Goal: Answer question/provide support: Share knowledge or assist other users

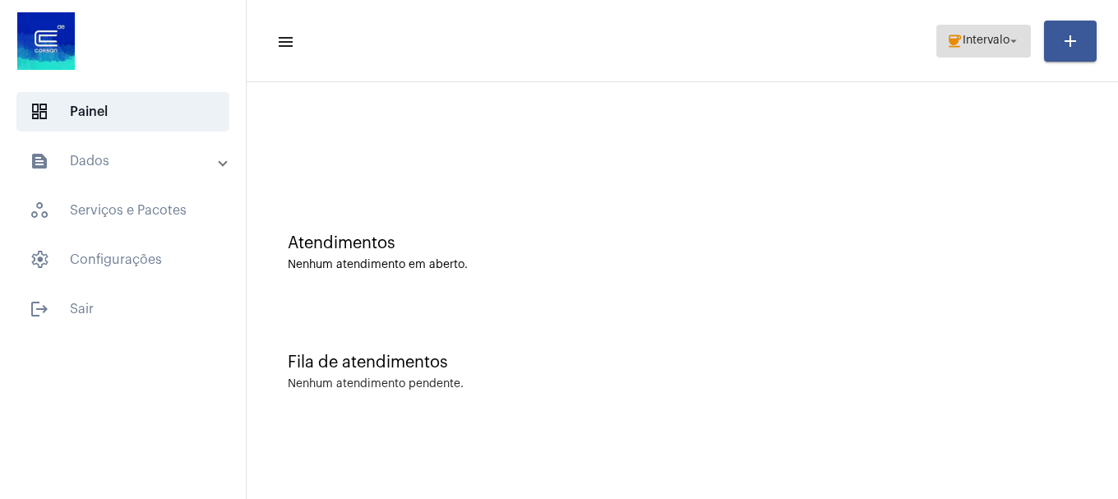
click at [997, 43] on span "Intervalo" at bounding box center [985, 41] width 47 height 12
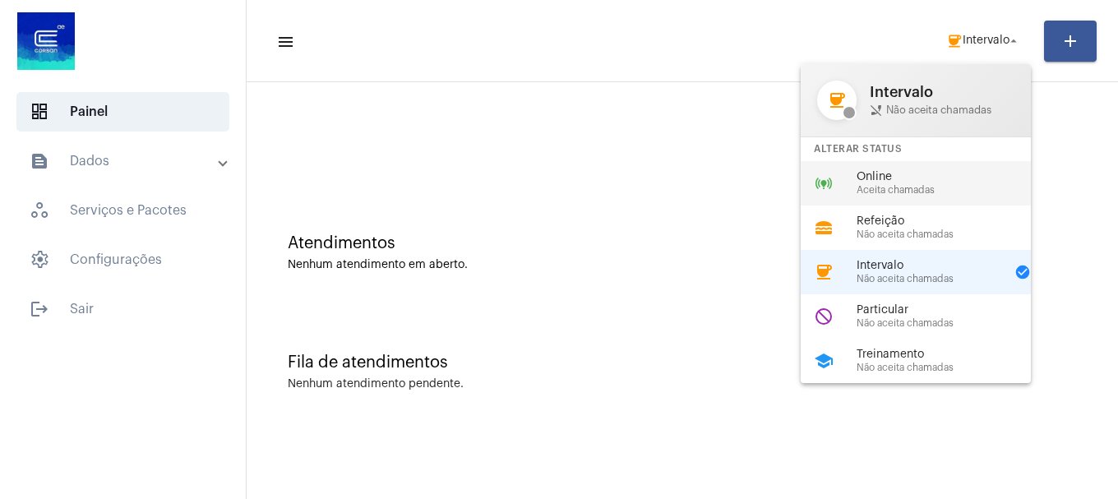
click at [908, 181] on span "Online" at bounding box center [949, 177] width 187 height 12
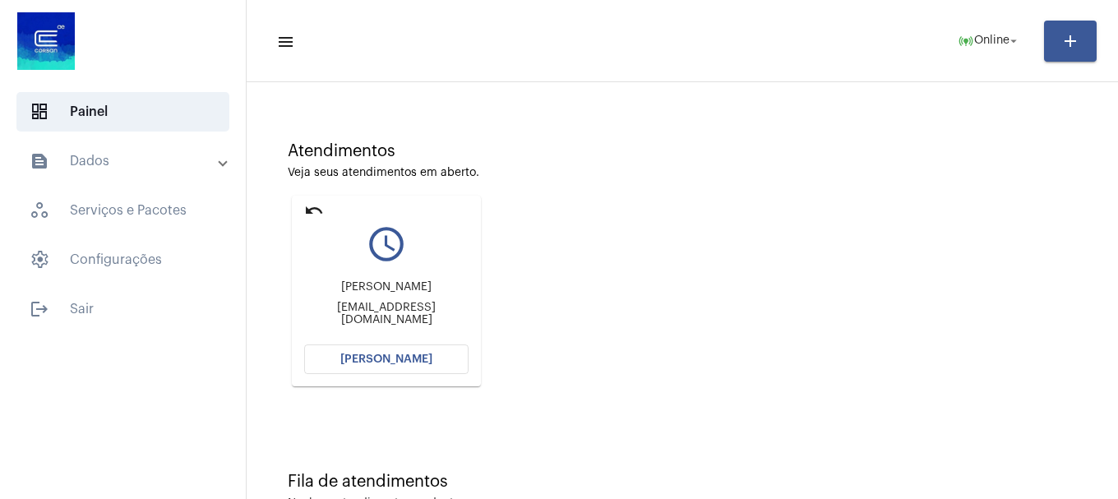
scroll to position [144, 0]
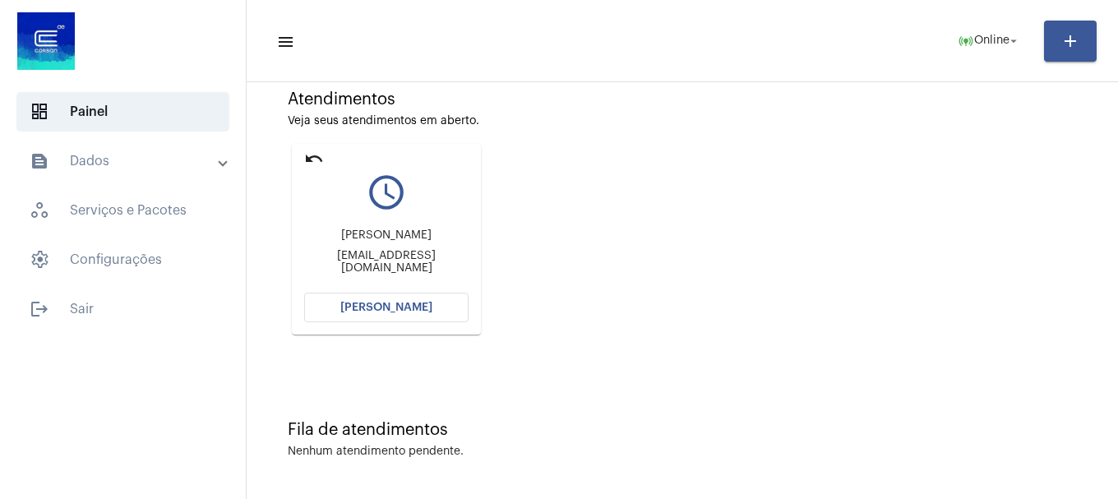
click at [436, 296] on button "[PERSON_NAME]" at bounding box center [386, 308] width 164 height 30
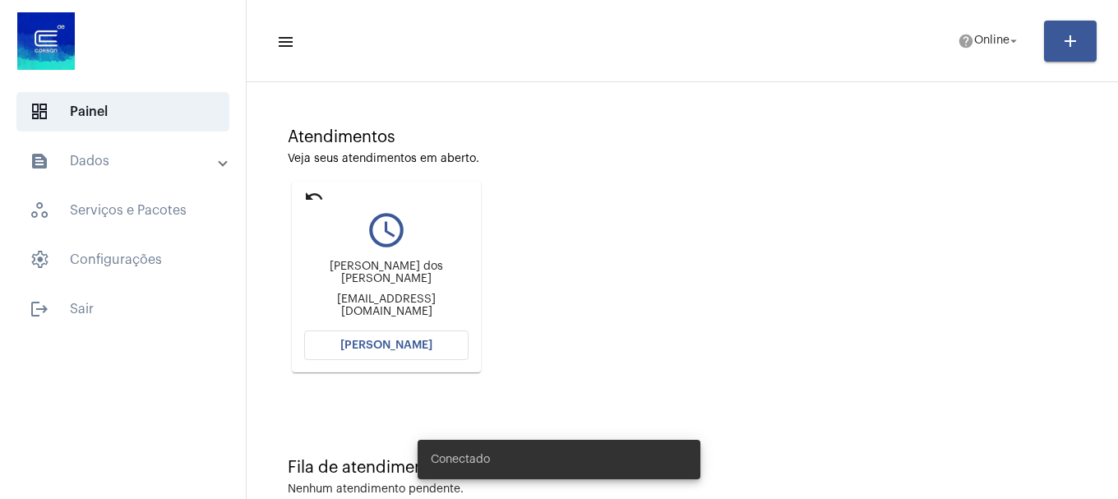
scroll to position [144, 0]
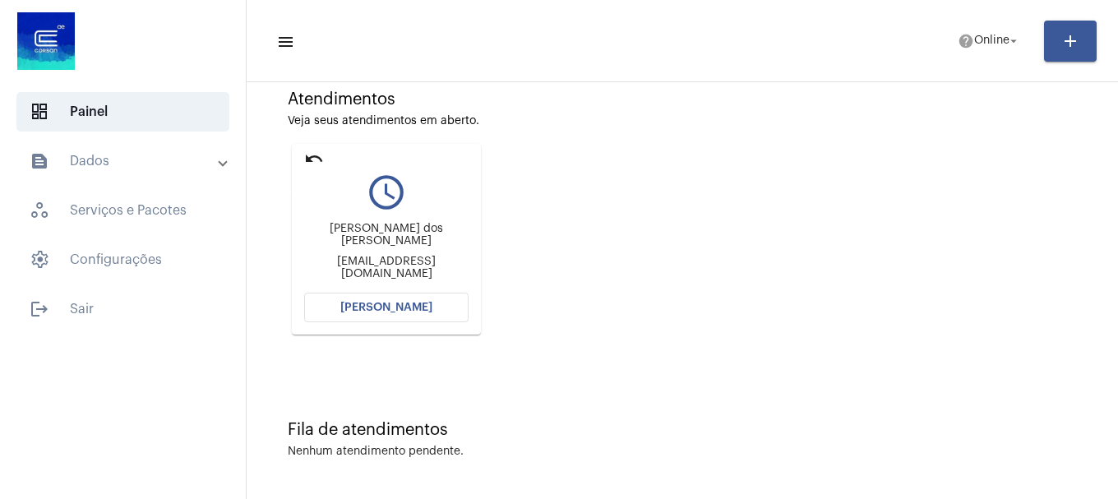
click at [314, 153] on mat-icon "undo" at bounding box center [314, 159] width 20 height 20
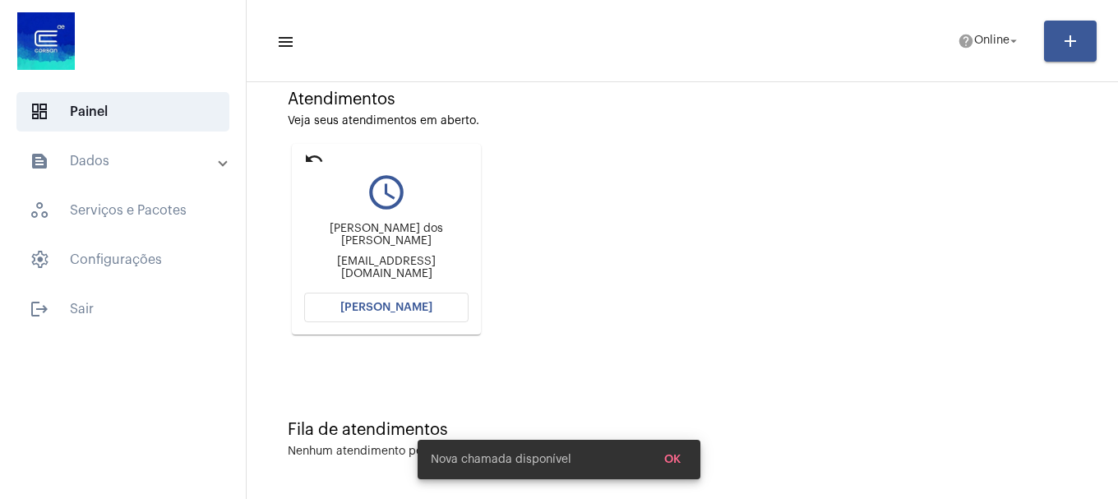
scroll to position [0, 0]
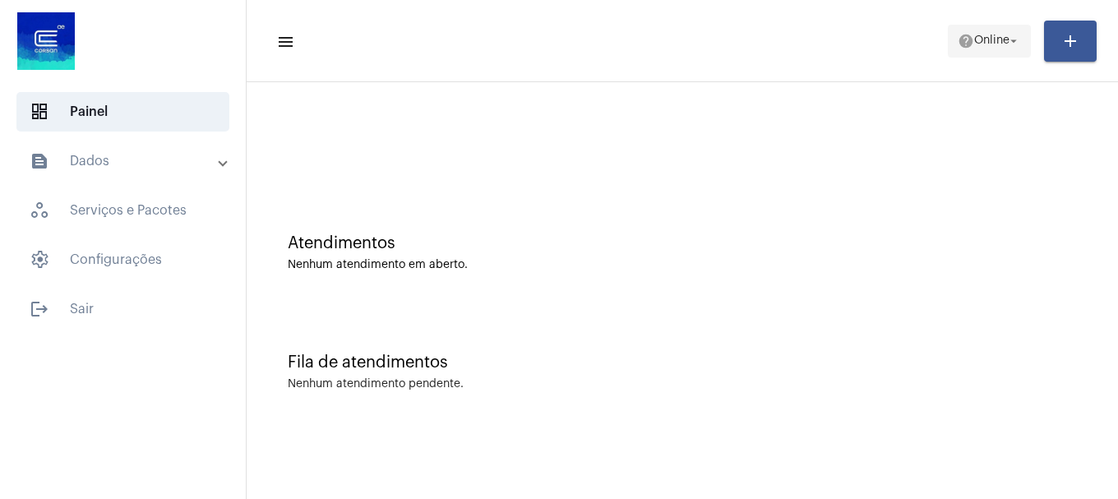
click at [992, 44] on span "Online" at bounding box center [991, 41] width 35 height 12
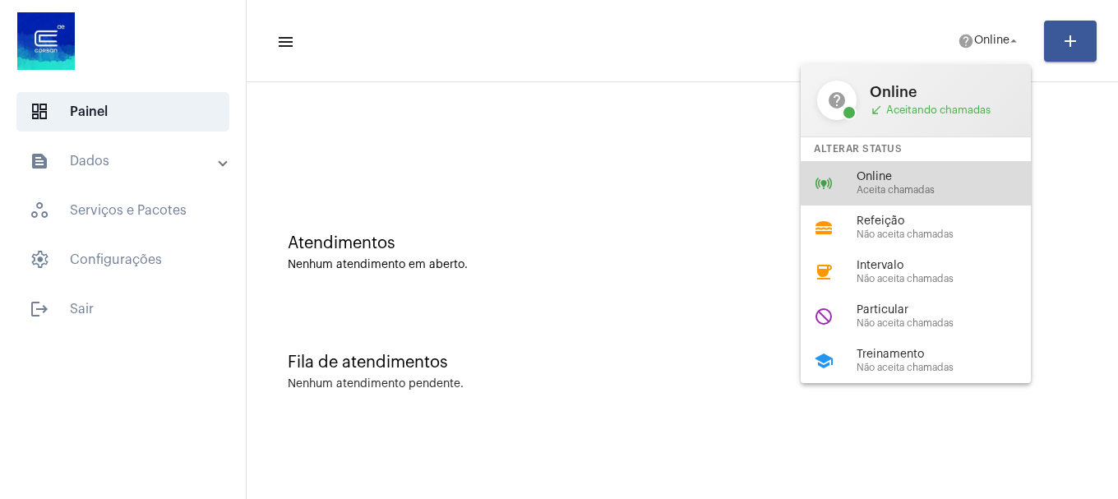
click at [944, 178] on span "Online" at bounding box center [949, 177] width 187 height 12
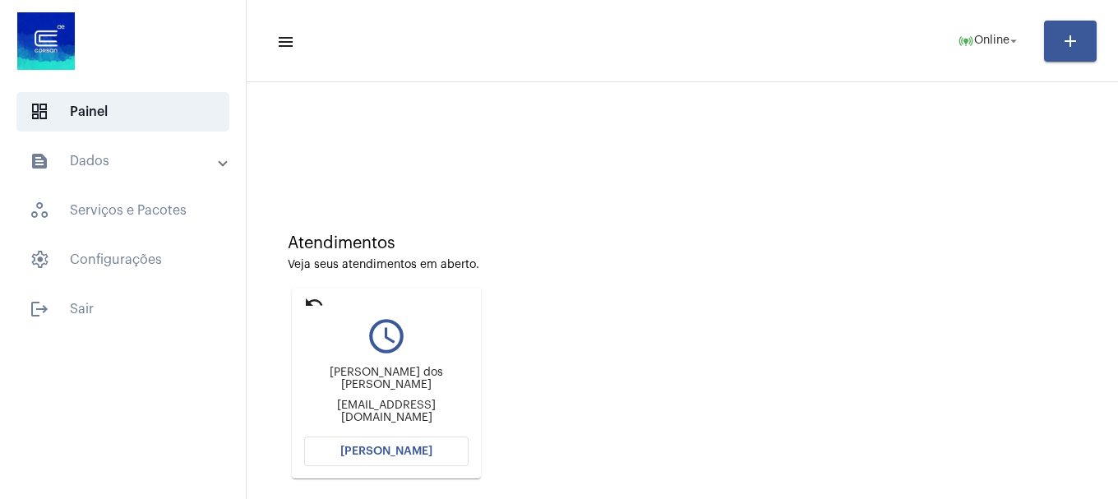
click at [372, 441] on button "[PERSON_NAME]" at bounding box center [386, 451] width 164 height 30
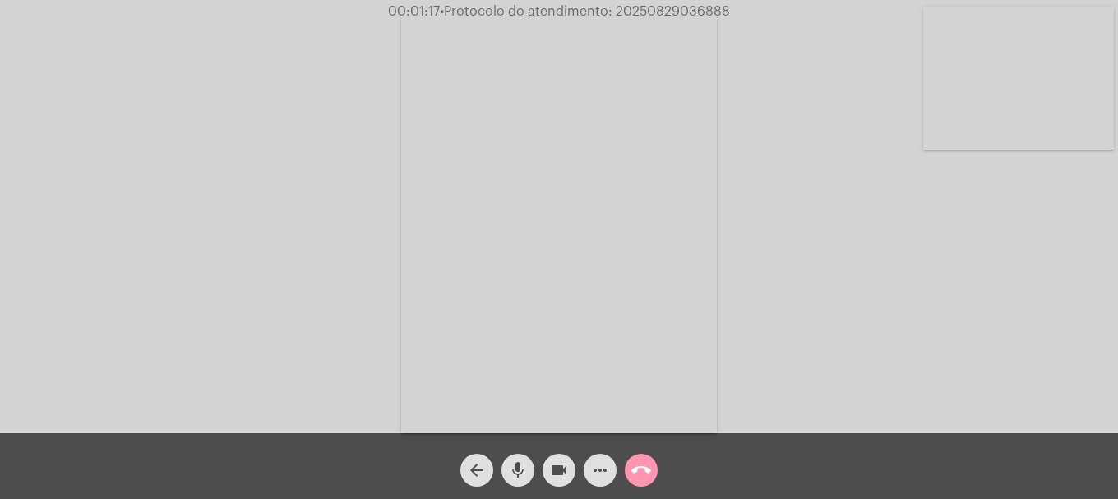
click at [645, 473] on mat-icon "call_end" at bounding box center [641, 470] width 20 height 20
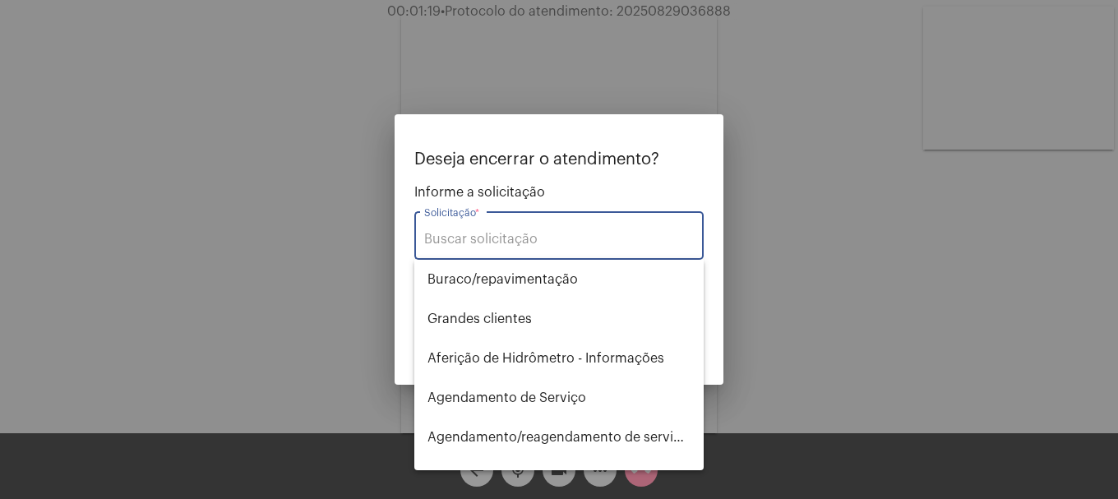
click at [621, 238] on input "Solicitação *" at bounding box center [559, 239] width 270 height 15
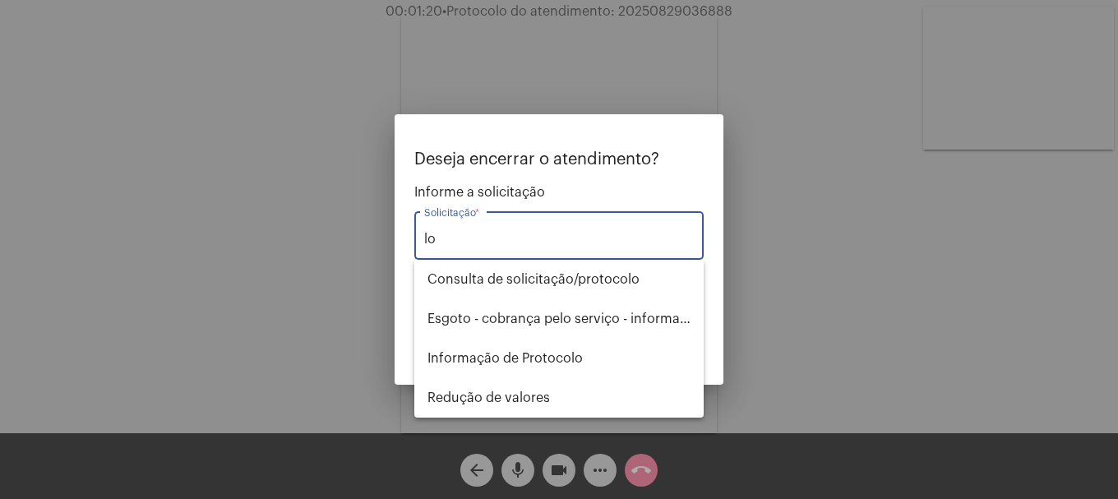
type input "l"
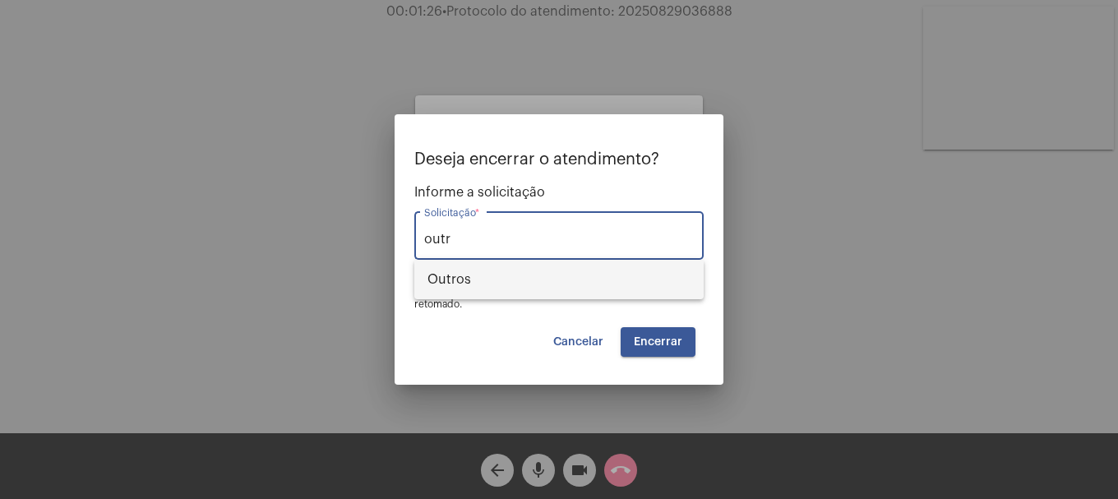
drag, startPoint x: 561, startPoint y: 286, endPoint x: 635, endPoint y: 341, distance: 92.9
click at [557, 284] on span "Outros" at bounding box center [558, 279] width 263 height 39
type input "Outros"
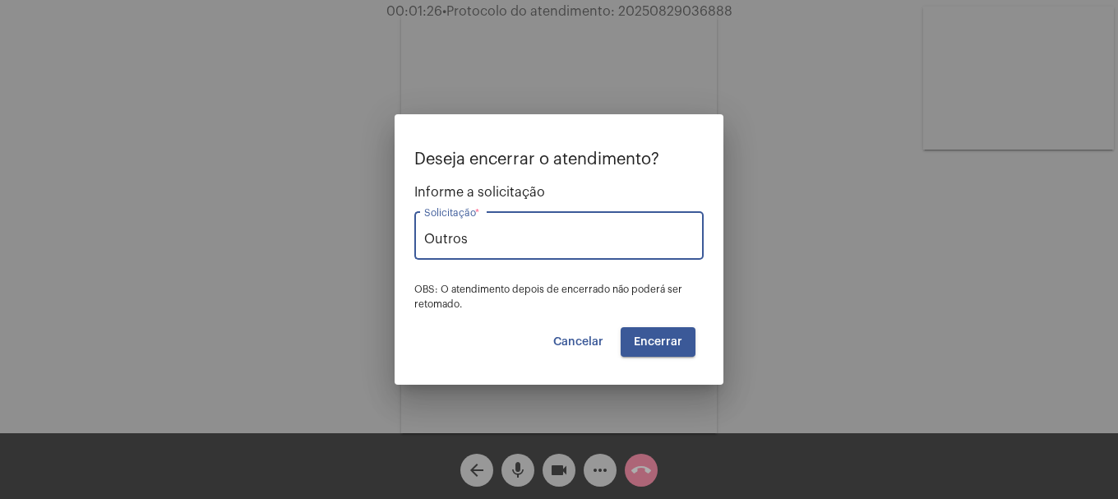
click at [667, 353] on button "Encerrar" at bounding box center [658, 342] width 75 height 30
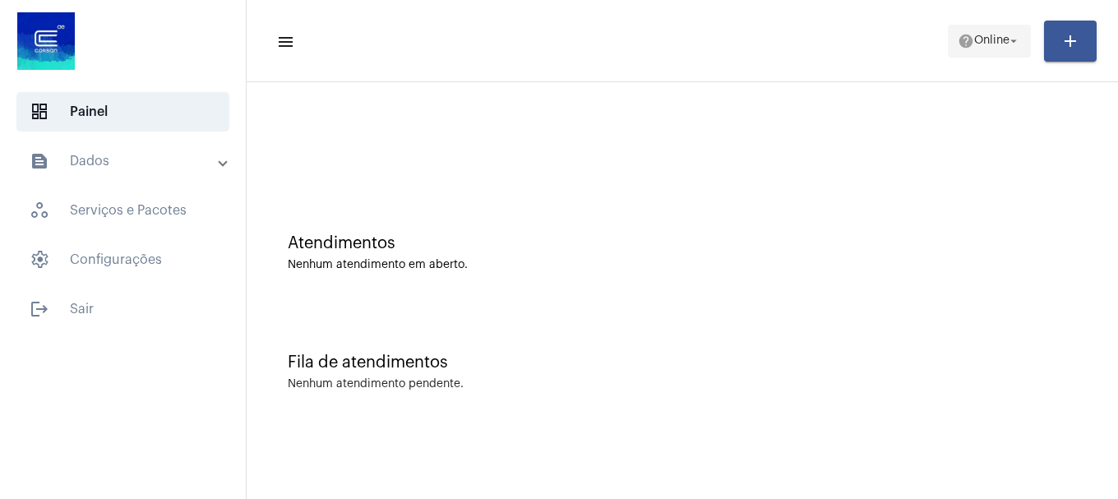
click at [998, 41] on span "Online" at bounding box center [991, 41] width 35 height 12
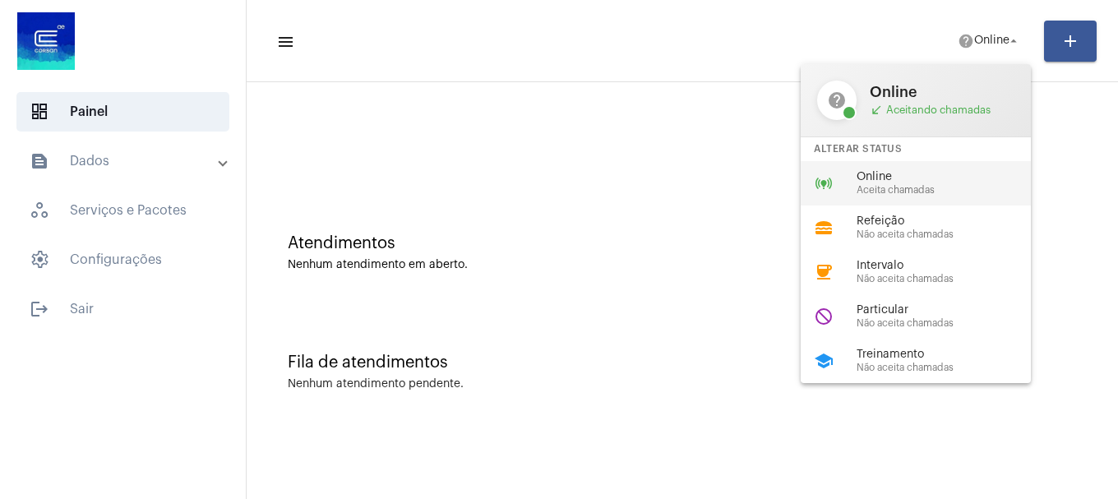
click at [910, 191] on span "Aceita chamadas" at bounding box center [949, 190] width 187 height 11
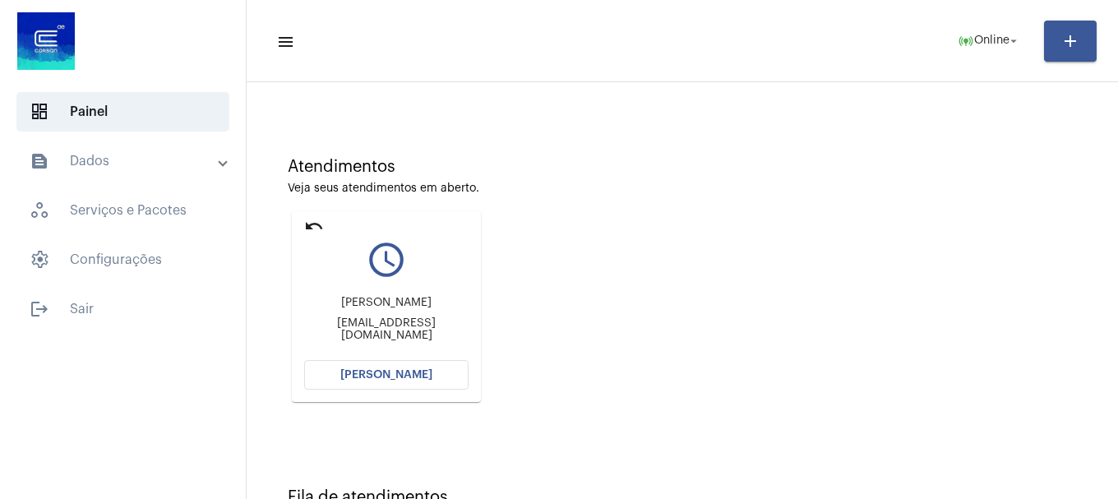
scroll to position [144, 0]
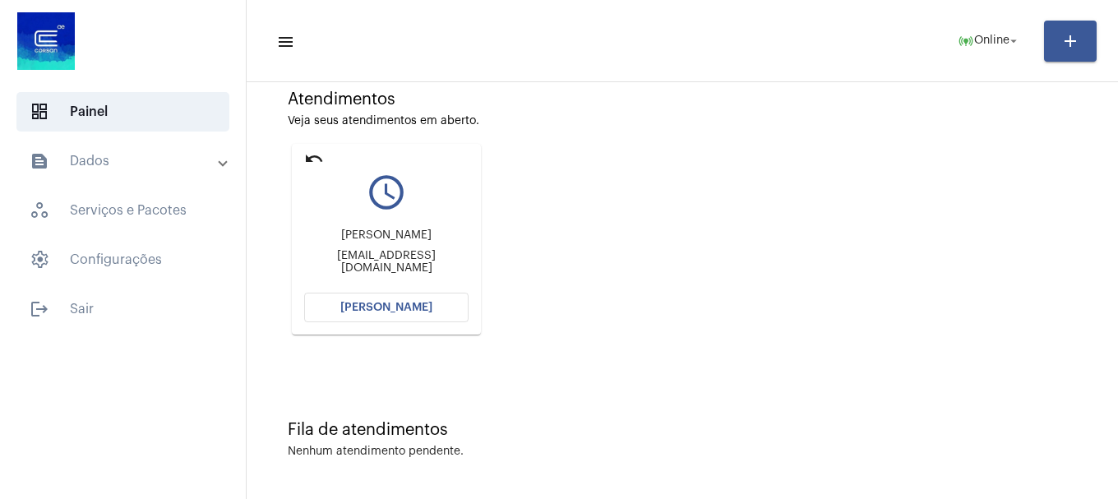
click at [418, 292] on mat-card "undo query_builder [PERSON_NAME] [EMAIL_ADDRESS][DOMAIN_NAME] [PERSON_NAME]" at bounding box center [386, 239] width 189 height 191
click at [413, 296] on button "[PERSON_NAME]" at bounding box center [386, 308] width 164 height 30
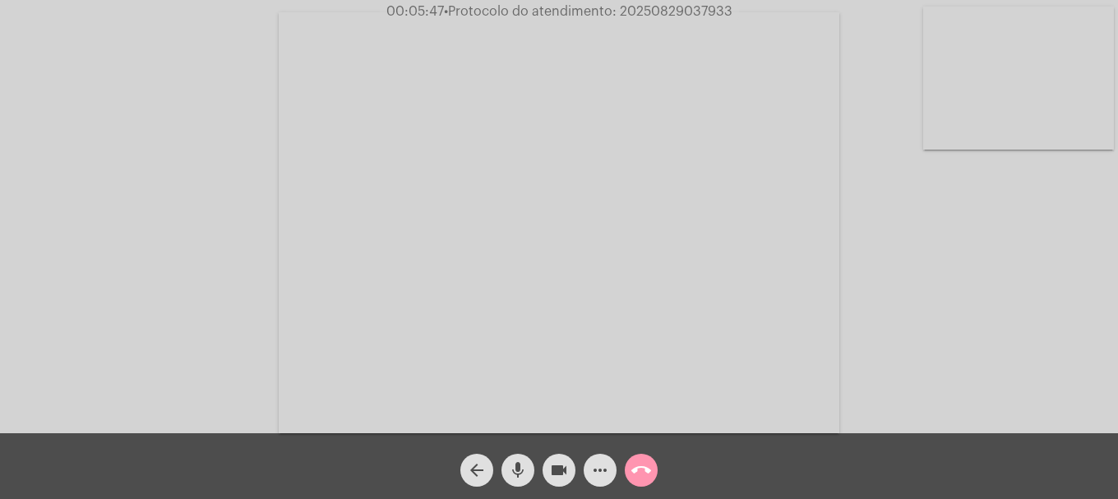
click at [569, 474] on button "videocam" at bounding box center [558, 470] width 33 height 33
click at [531, 478] on button "mic" at bounding box center [517, 470] width 33 height 33
click at [557, 467] on mat-icon "videocam_off" at bounding box center [559, 470] width 20 height 20
click at [525, 471] on mat-icon "mic_off" at bounding box center [518, 470] width 20 height 20
click at [1030, 104] on video at bounding box center [1018, 78] width 191 height 143
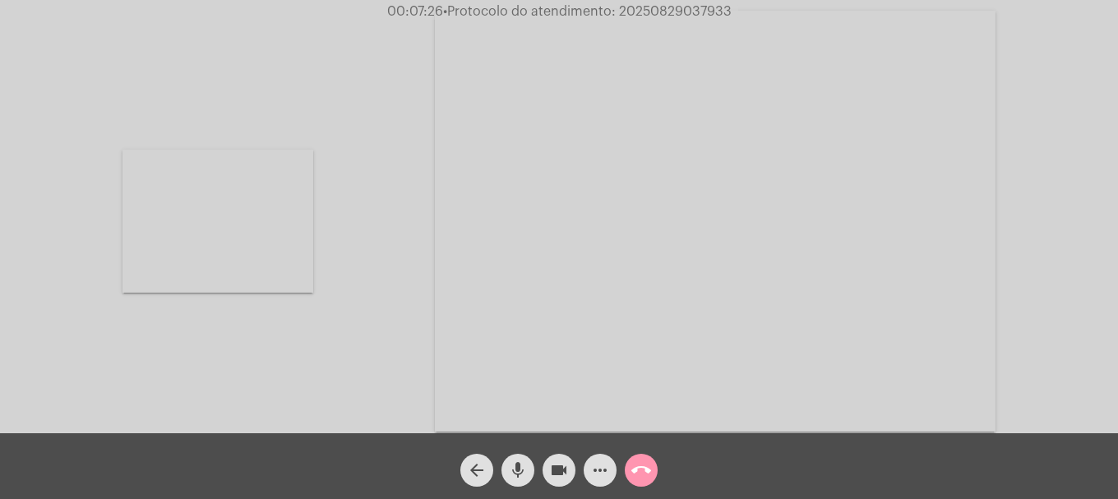
click at [204, 243] on video at bounding box center [217, 221] width 191 height 143
click at [547, 467] on button "videocam" at bounding box center [558, 470] width 33 height 33
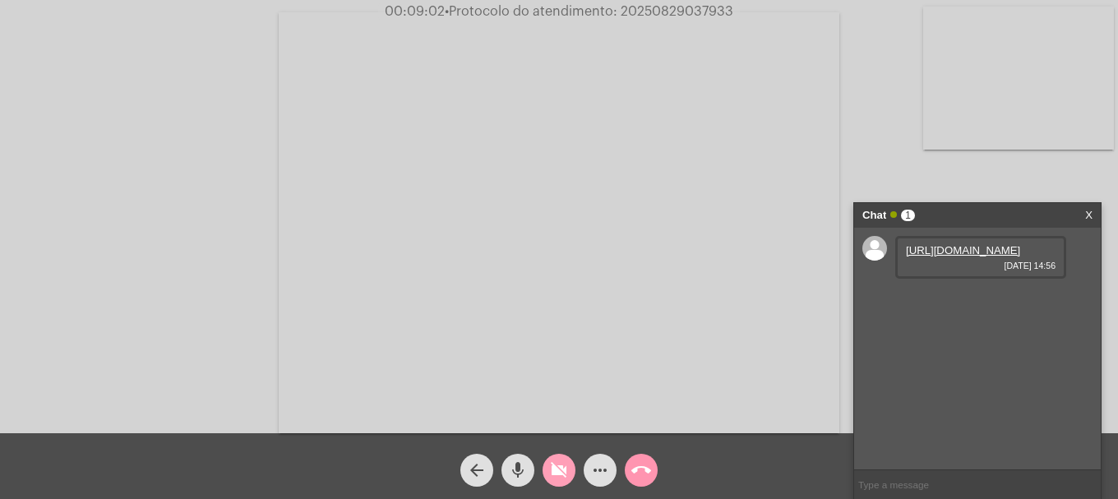
click at [560, 467] on mat-icon "videocam_off" at bounding box center [559, 470] width 20 height 20
click at [976, 256] on link "[URL][DOMAIN_NAME]" at bounding box center [963, 250] width 114 height 12
click at [554, 474] on mat-icon "videocam" at bounding box center [559, 470] width 20 height 20
click at [927, 303] on link "[URL][DOMAIN_NAME]" at bounding box center [963, 297] width 114 height 12
click at [565, 460] on mat-icon "videocam_off" at bounding box center [559, 470] width 20 height 20
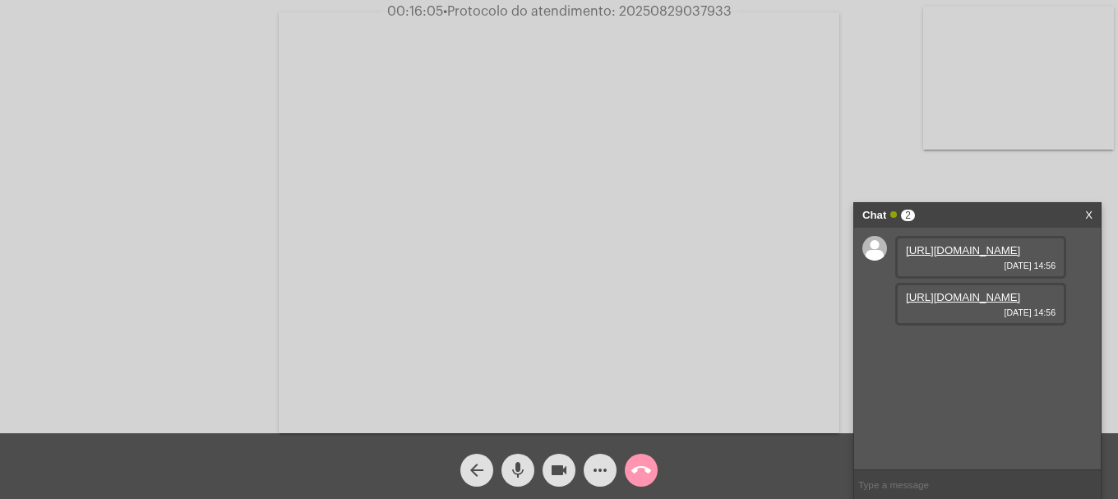
click at [119, 123] on div "Acessando Câmera e Microfone..." at bounding box center [559, 220] width 1115 height 433
click at [959, 350] on link "[URL][DOMAIN_NAME]" at bounding box center [963, 344] width 114 height 12
click at [556, 474] on mat-icon "videocam" at bounding box center [559, 470] width 20 height 20
click at [551, 464] on mat-icon "videocam_off" at bounding box center [559, 470] width 20 height 20
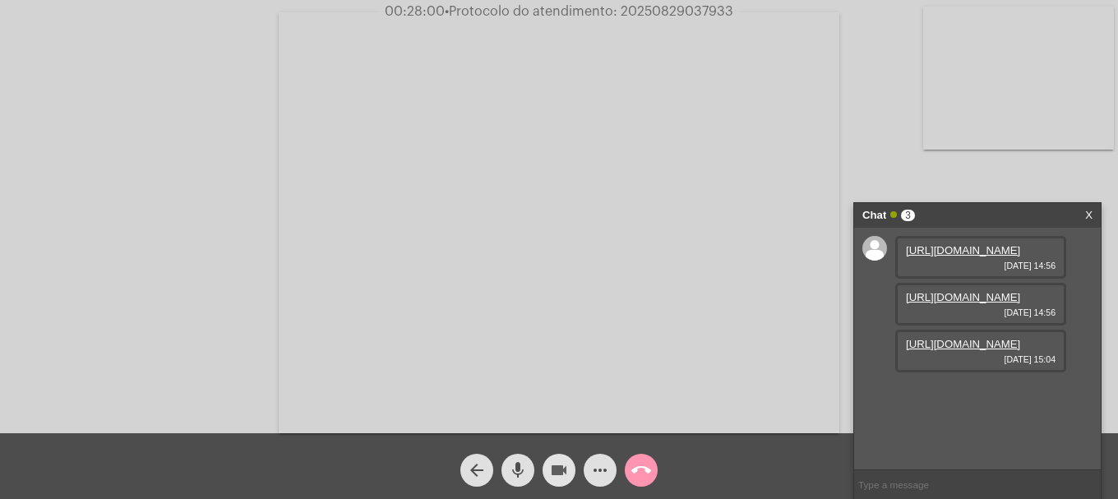
click at [547, 473] on button "videocam" at bounding box center [558, 470] width 33 height 33
click at [549, 460] on mat-icon "videocam_off" at bounding box center [559, 470] width 20 height 20
click at [681, 8] on span "• Protocolo do atendimento: 20250829037933" at bounding box center [589, 11] width 288 height 13
click at [681, 8] on span "• Protocolo do atendimento: 20250829037933" at bounding box center [588, 11] width 288 height 13
copy span "20250829037933"
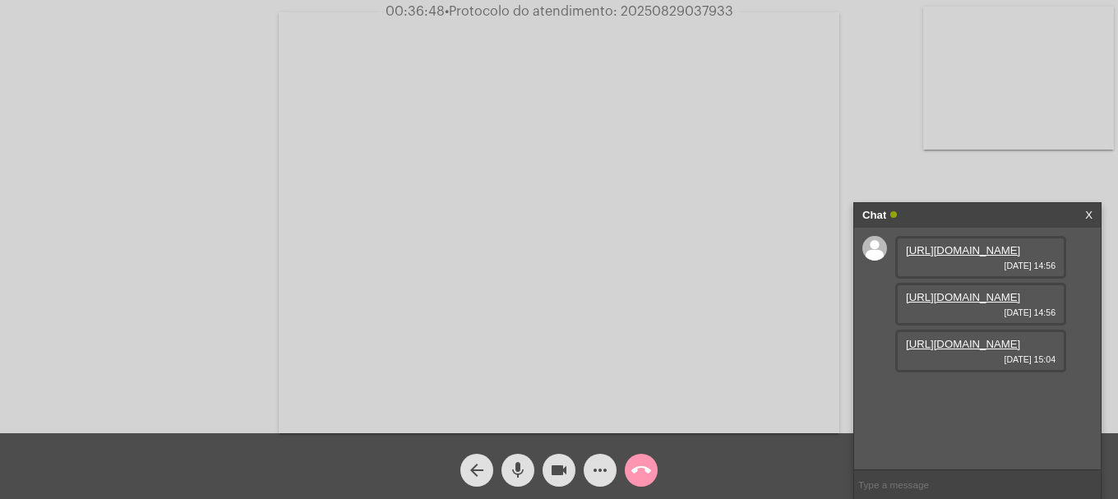
click at [918, 481] on input "text" at bounding box center [977, 484] width 247 height 29
paste input "20250829037933"
type input "20250829037933"
click at [646, 473] on mat-icon "call_end" at bounding box center [641, 470] width 20 height 20
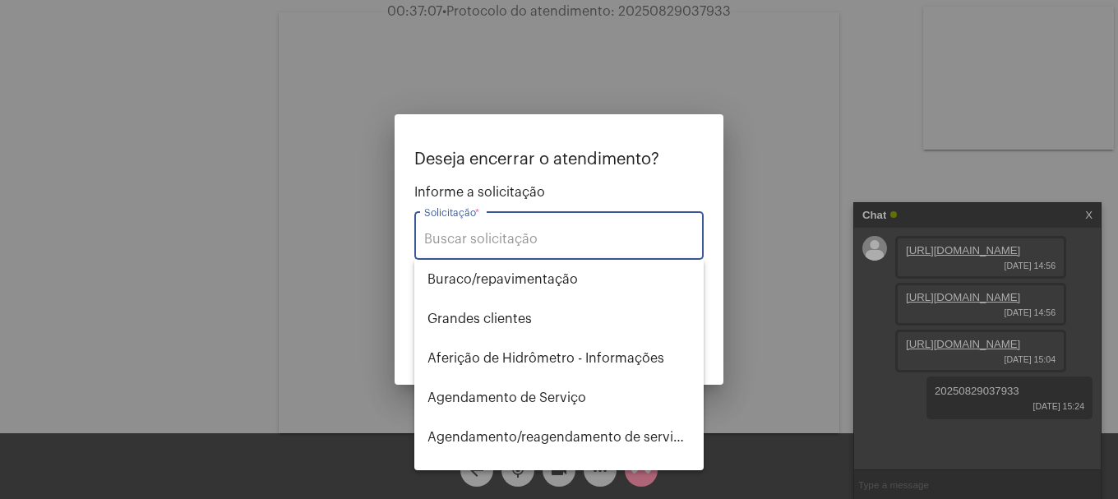
click at [548, 234] on input "Solicitação *" at bounding box center [559, 239] width 270 height 15
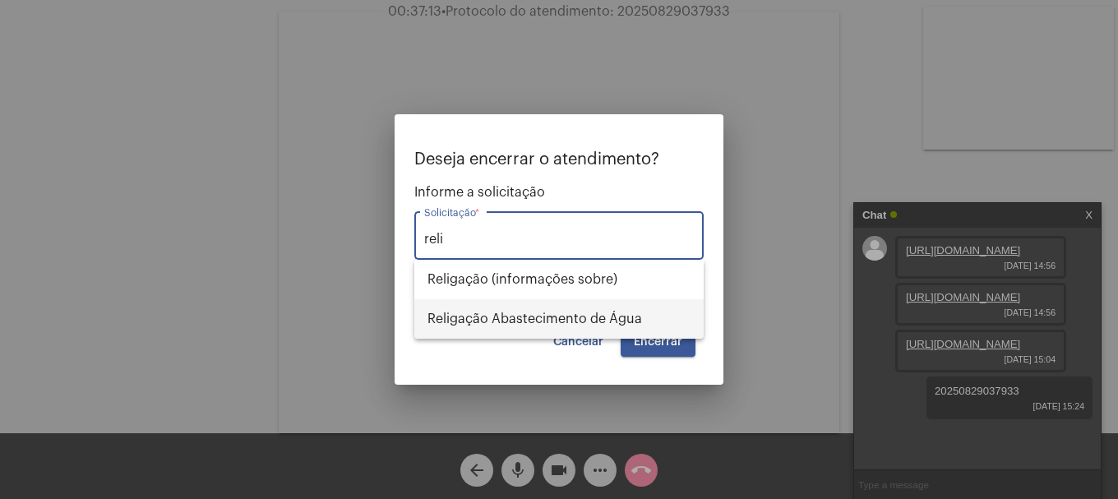
click at [547, 313] on span "Religação Abastecimento de Água" at bounding box center [558, 318] width 263 height 39
type input "Religação Abastecimento de Água"
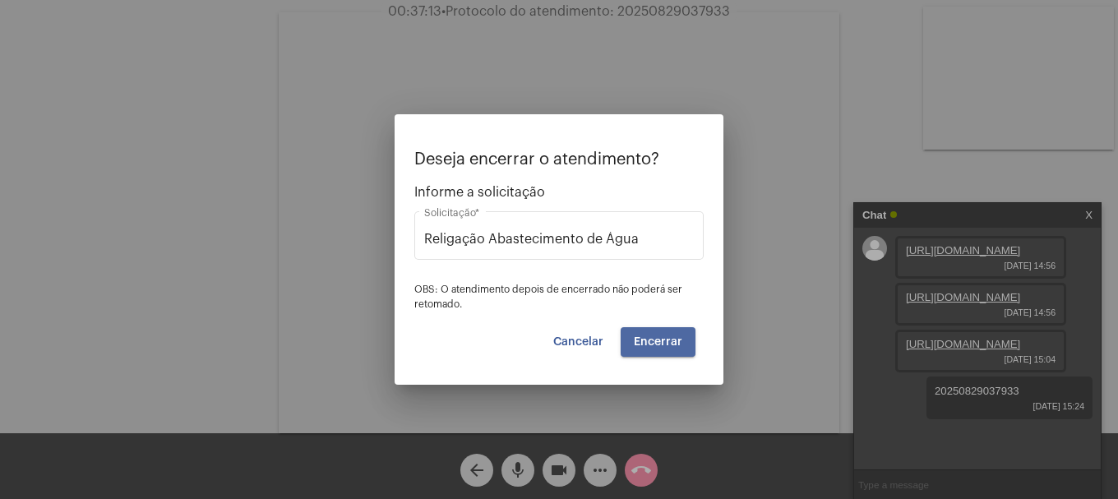
click at [675, 336] on span "Encerrar" at bounding box center [658, 342] width 48 height 12
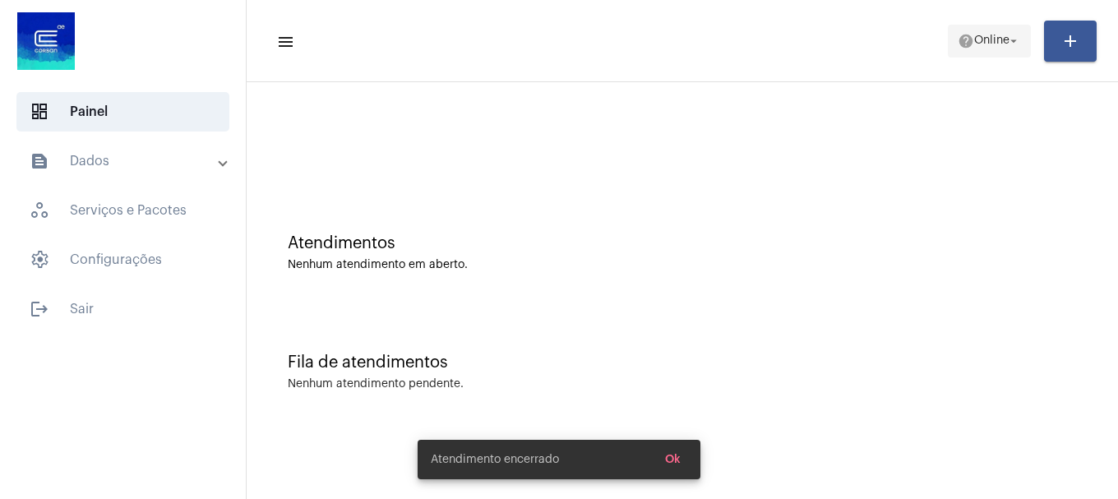
click at [976, 50] on span "help Online arrow_drop_down" at bounding box center [989, 40] width 63 height 30
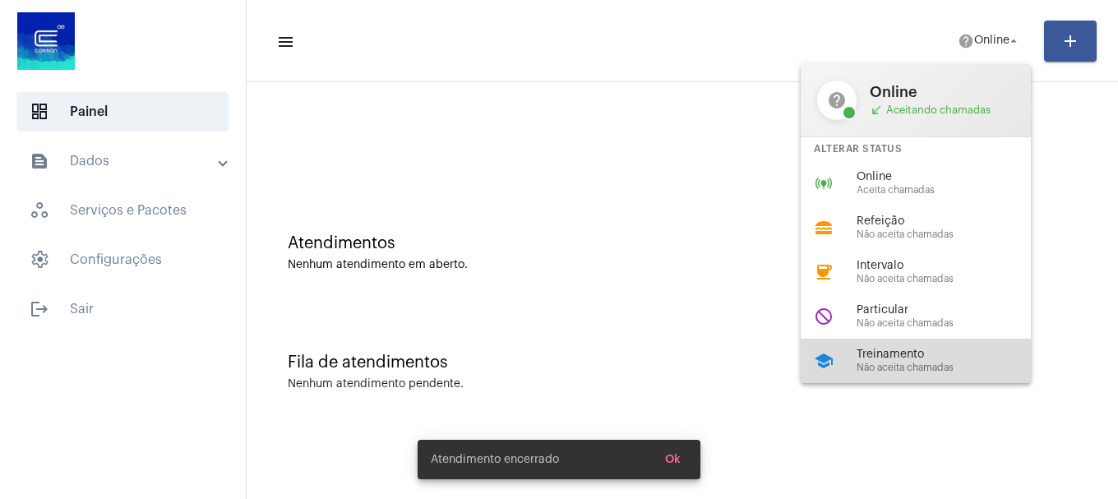
click at [913, 365] on span "Não aceita chamadas" at bounding box center [949, 367] width 187 height 11
